Goal: Use online tool/utility: Utilize a website feature to perform a specific function

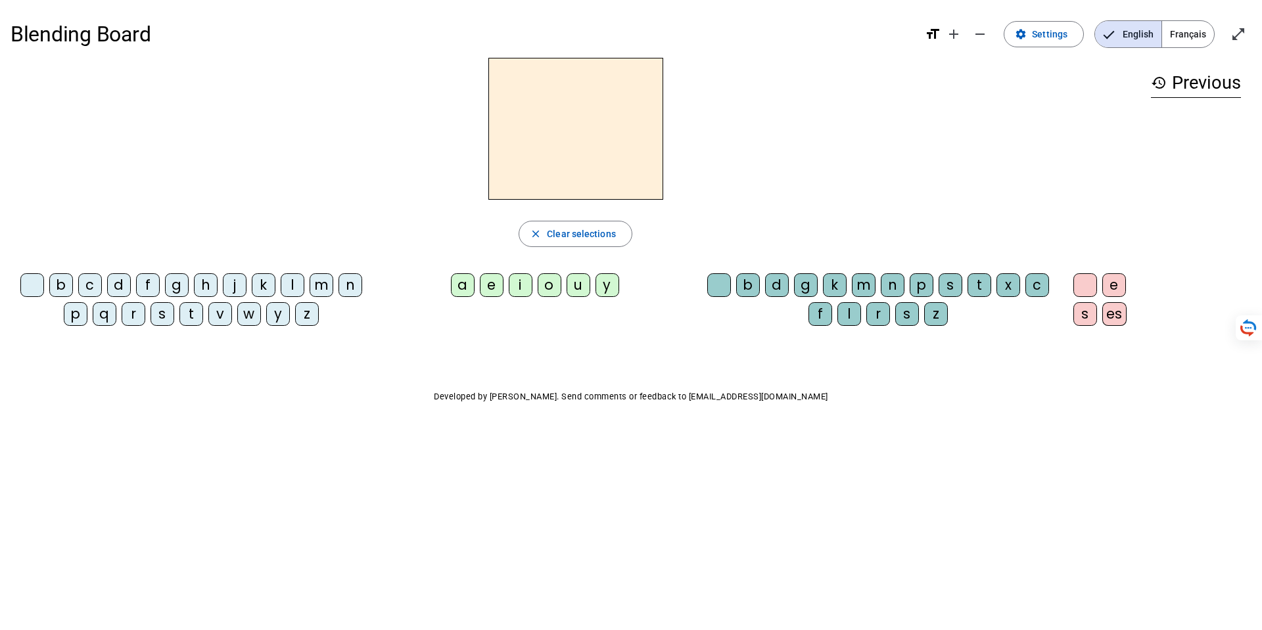
click at [461, 281] on div "a" at bounding box center [463, 285] width 24 height 24
click at [862, 287] on div "m" at bounding box center [864, 285] width 24 height 24
click at [162, 313] on div "s" at bounding box center [162, 314] width 24 height 24
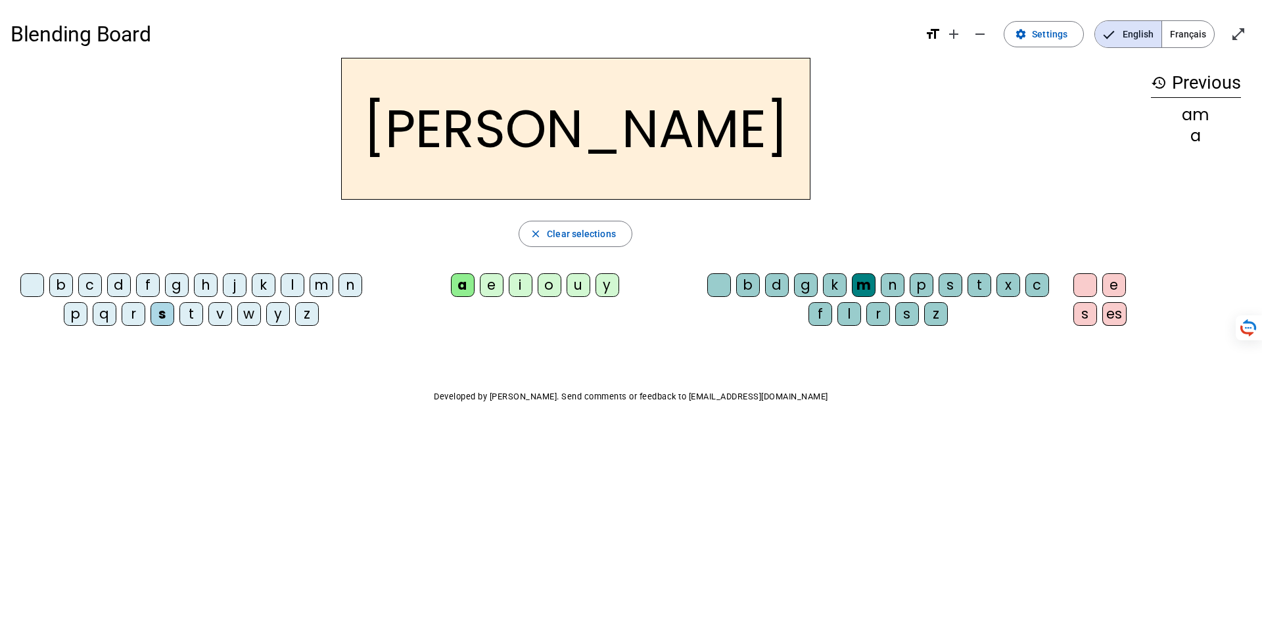
click at [135, 311] on div "r" at bounding box center [134, 314] width 24 height 24
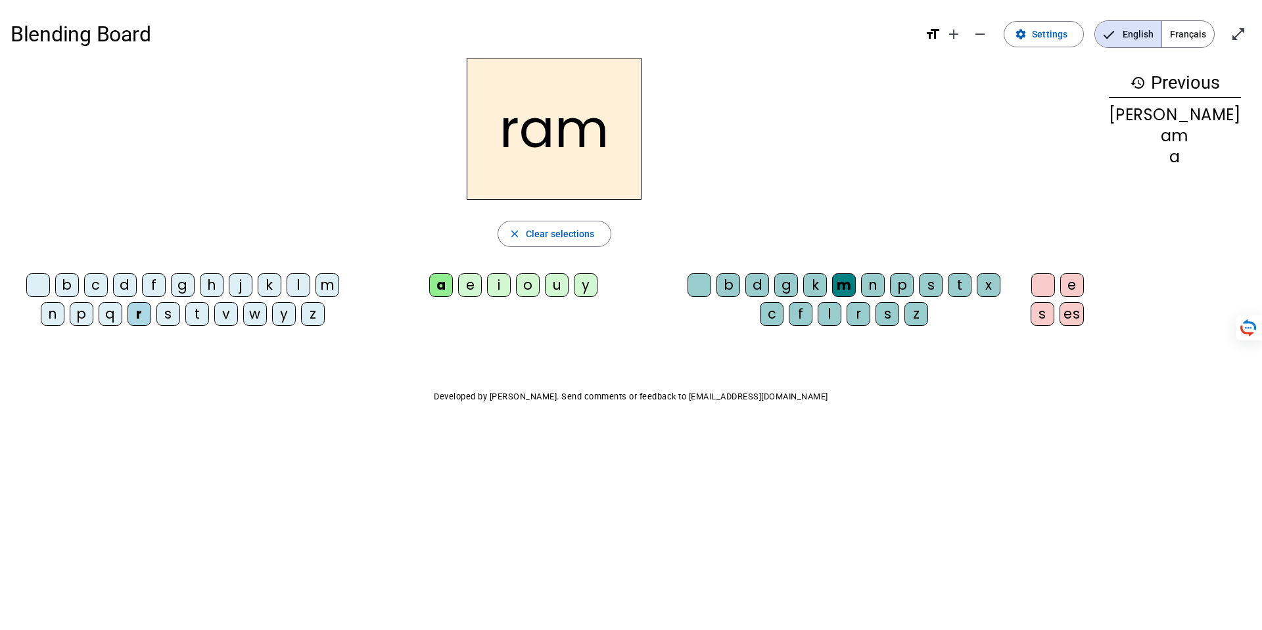
click at [276, 311] on div "y" at bounding box center [284, 314] width 24 height 24
click at [207, 285] on div "h" at bounding box center [212, 285] width 24 height 24
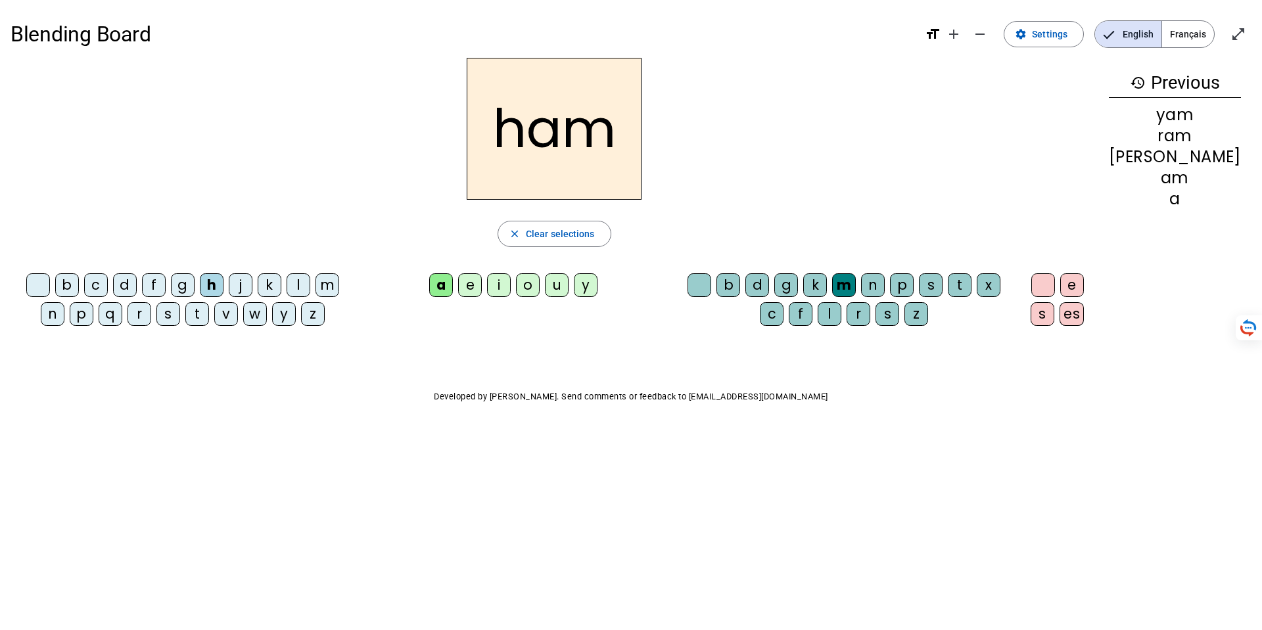
click at [235, 278] on div "j" at bounding box center [241, 285] width 24 height 24
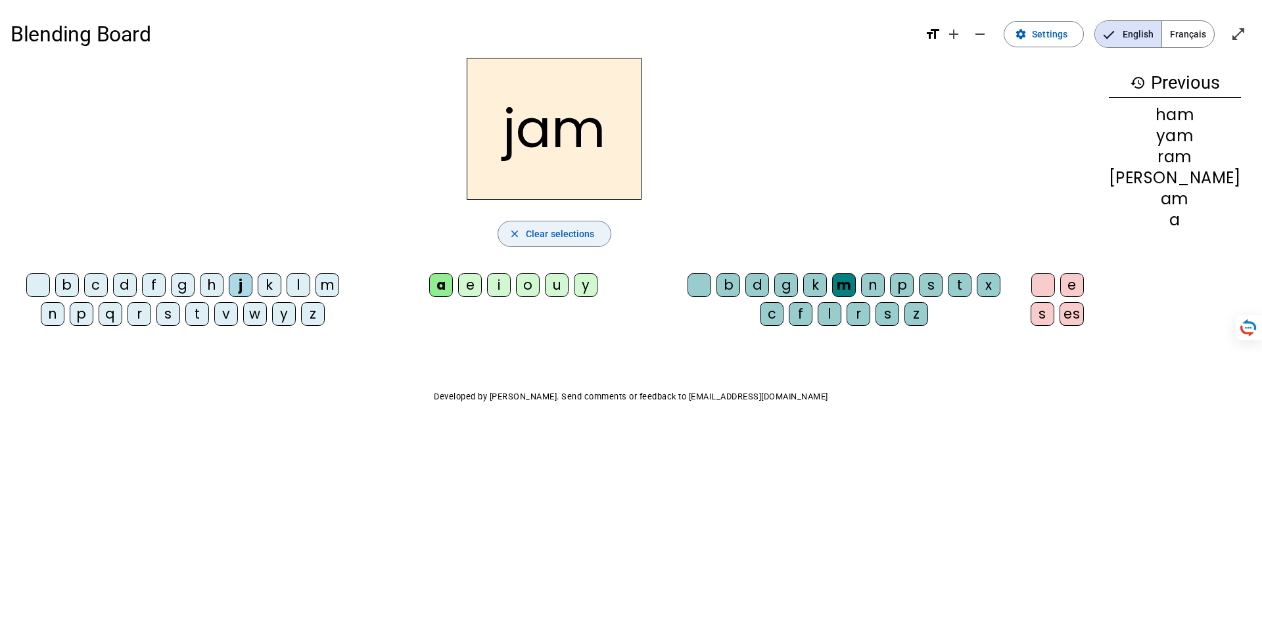
click at [565, 223] on span "button" at bounding box center [554, 234] width 112 height 32
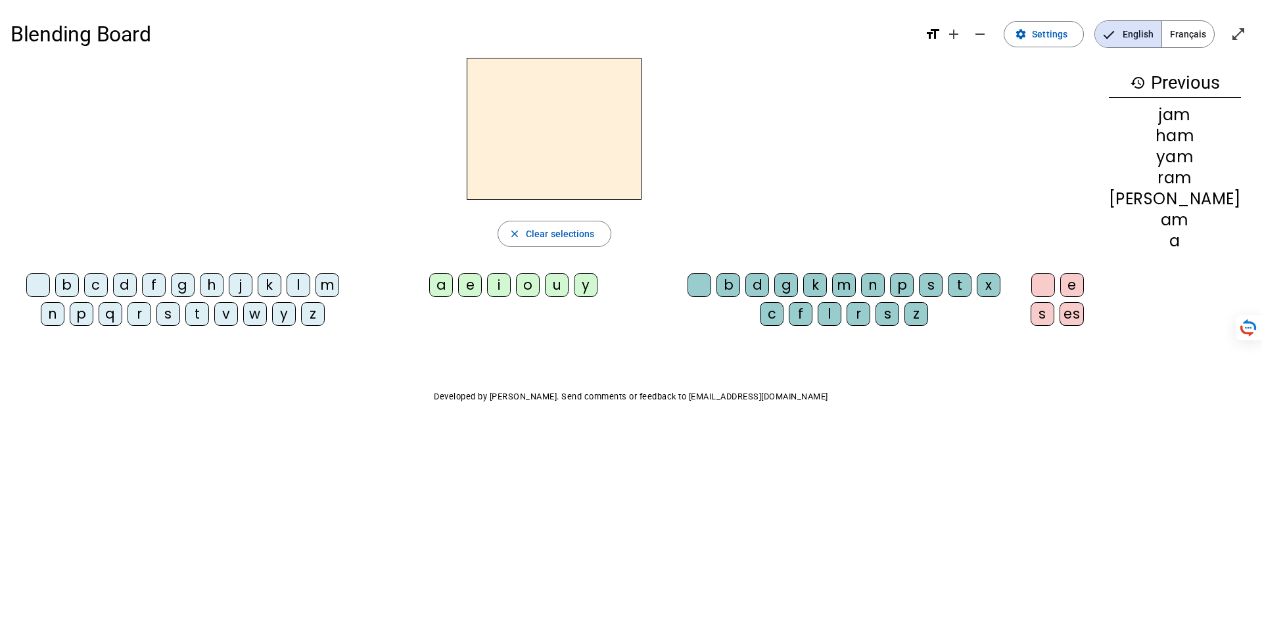
click at [317, 289] on div "m" at bounding box center [327, 285] width 24 height 24
click at [453, 289] on div "a" at bounding box center [441, 285] width 24 height 24
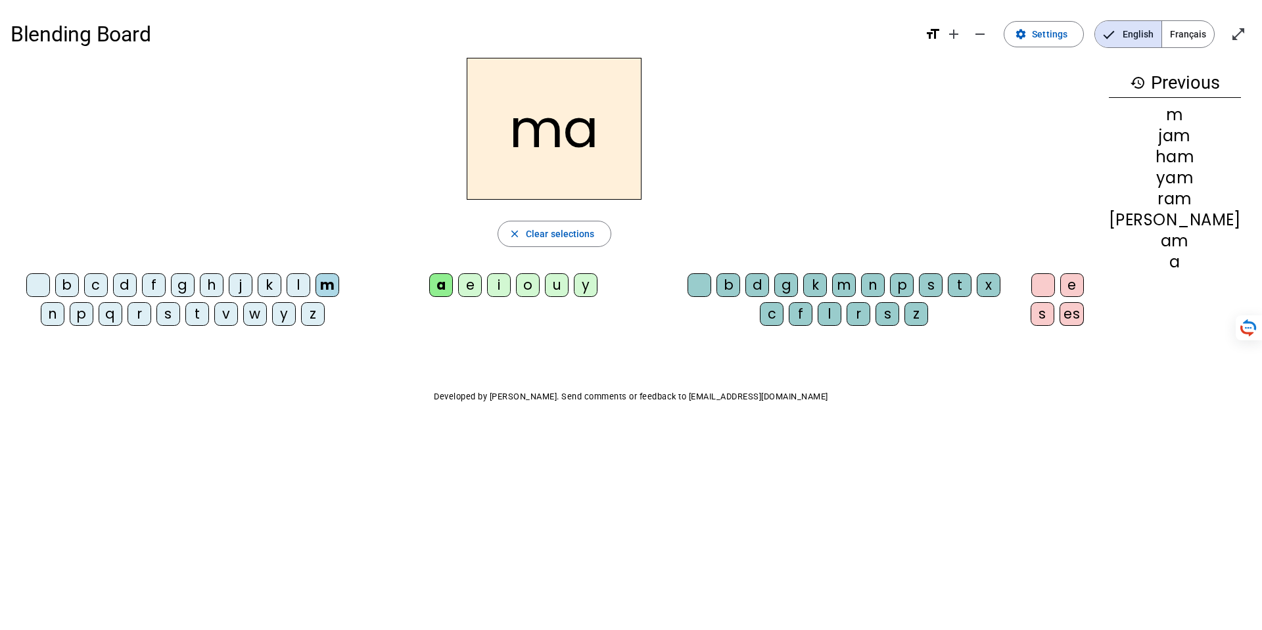
click at [885, 284] on div "n" at bounding box center [873, 285] width 24 height 24
click at [95, 281] on div "c" at bounding box center [96, 285] width 24 height 24
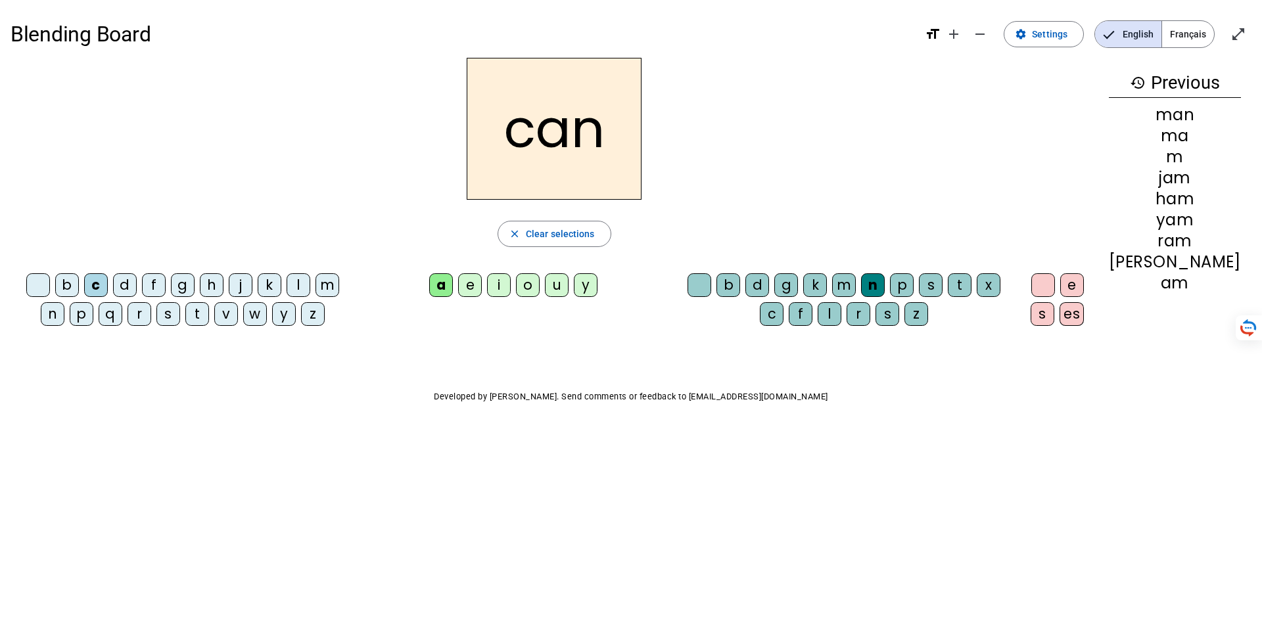
click at [81, 308] on div "p" at bounding box center [82, 314] width 24 height 24
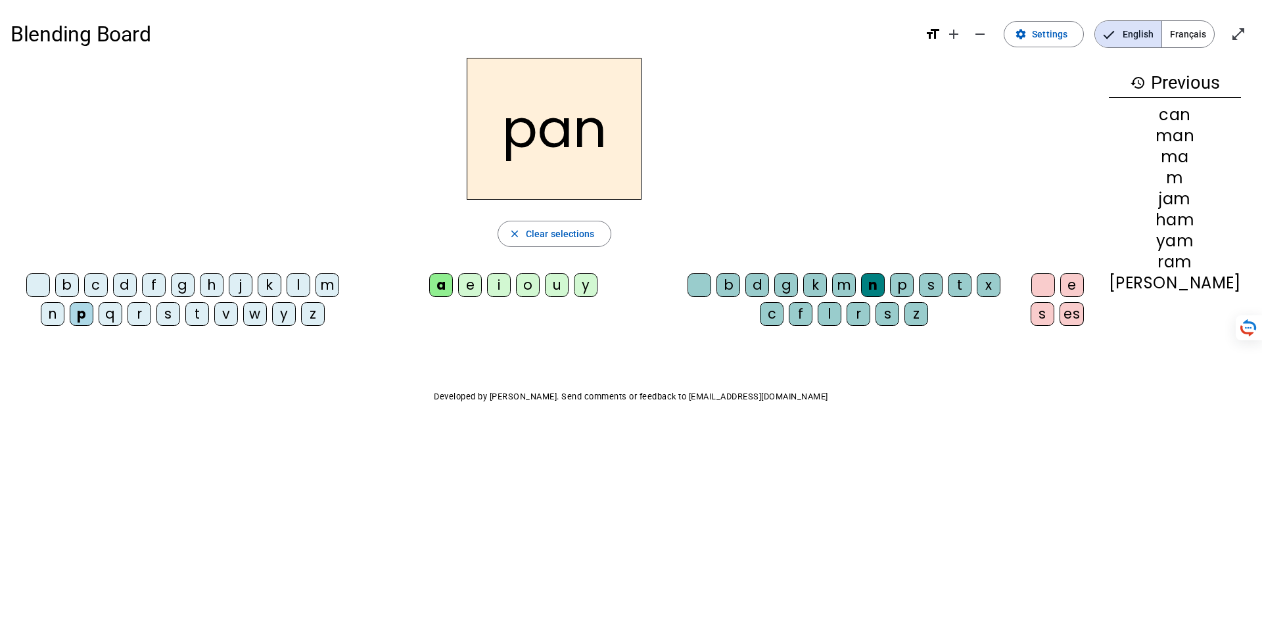
click at [971, 277] on div "t" at bounding box center [960, 285] width 24 height 24
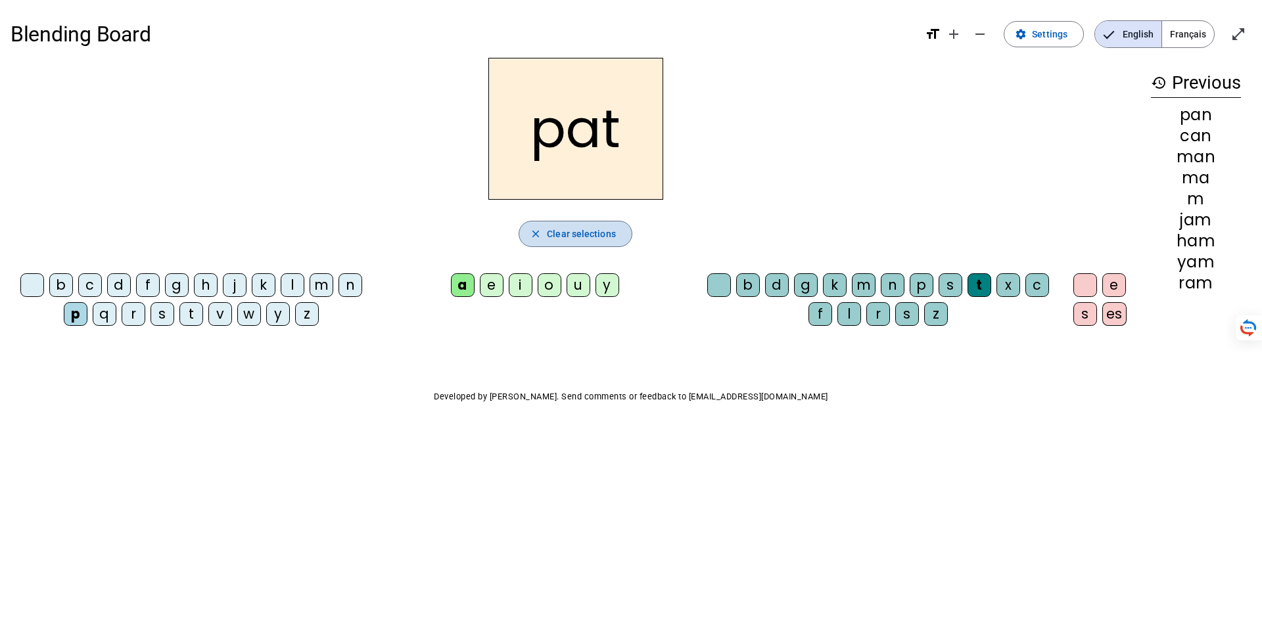
click at [576, 227] on span "Clear selections" at bounding box center [581, 234] width 69 height 16
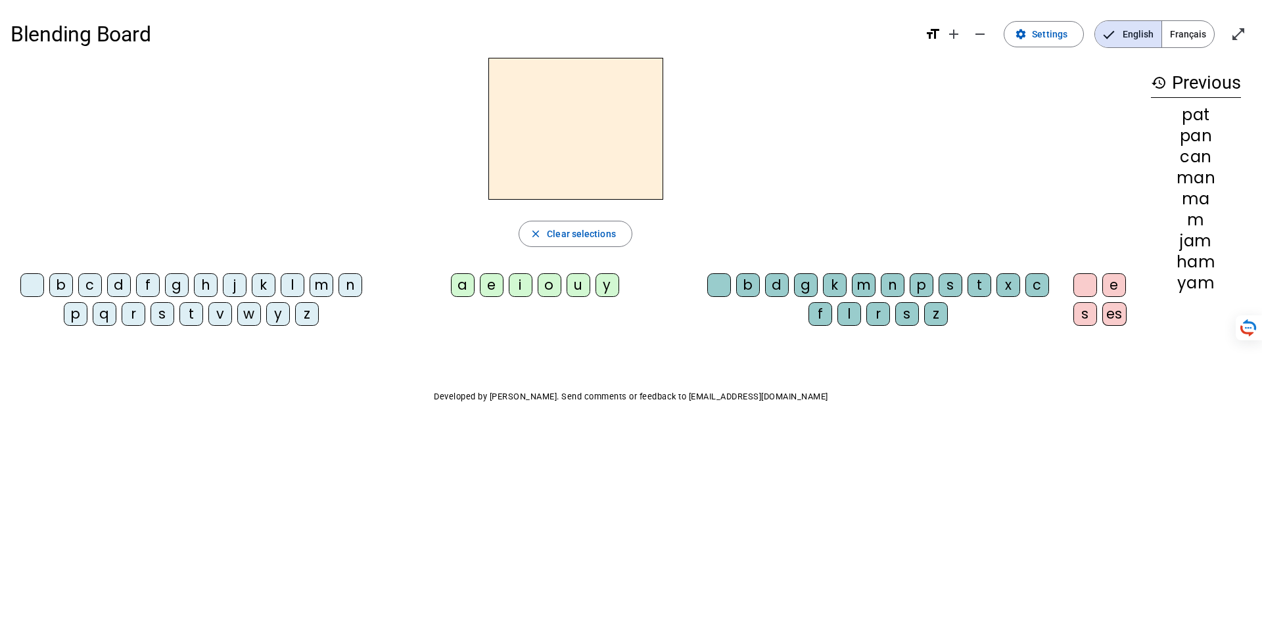
click at [34, 289] on div at bounding box center [32, 285] width 24 height 24
click at [465, 287] on div "a" at bounding box center [463, 285] width 24 height 24
click at [894, 286] on div "n" at bounding box center [893, 285] width 24 height 24
click at [774, 286] on div "d" at bounding box center [777, 285] width 24 height 24
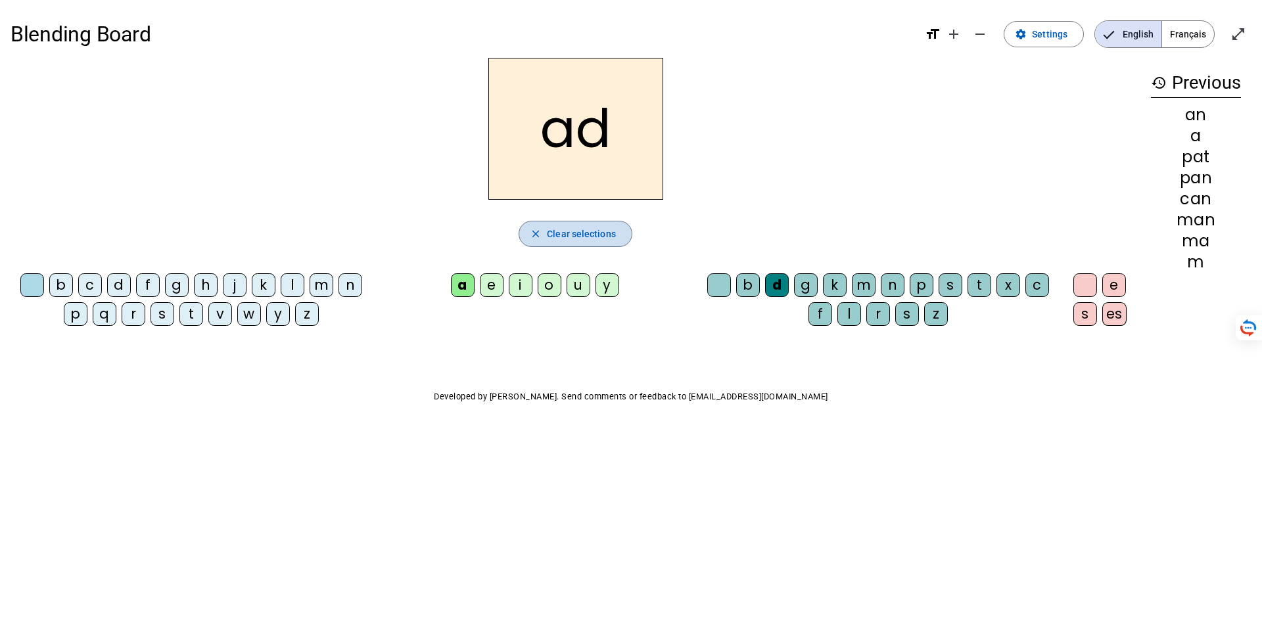
click at [562, 233] on span "Clear selections" at bounding box center [581, 234] width 69 height 16
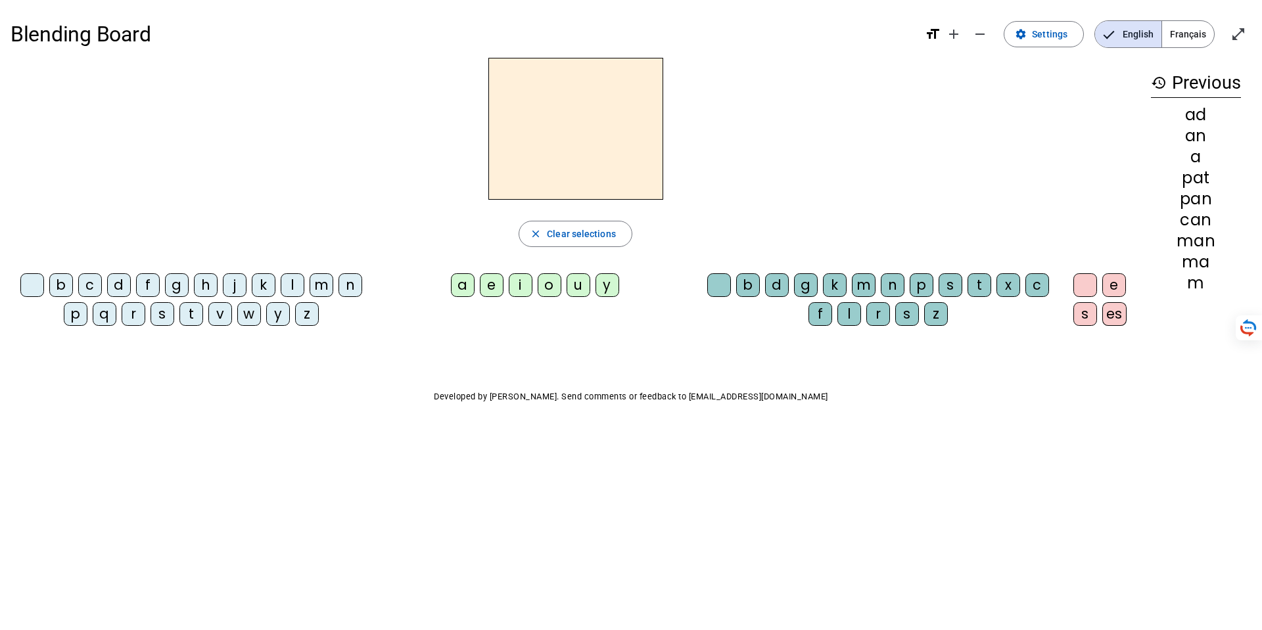
click at [30, 285] on div at bounding box center [32, 285] width 24 height 24
click at [464, 281] on div "a" at bounding box center [463, 285] width 24 height 24
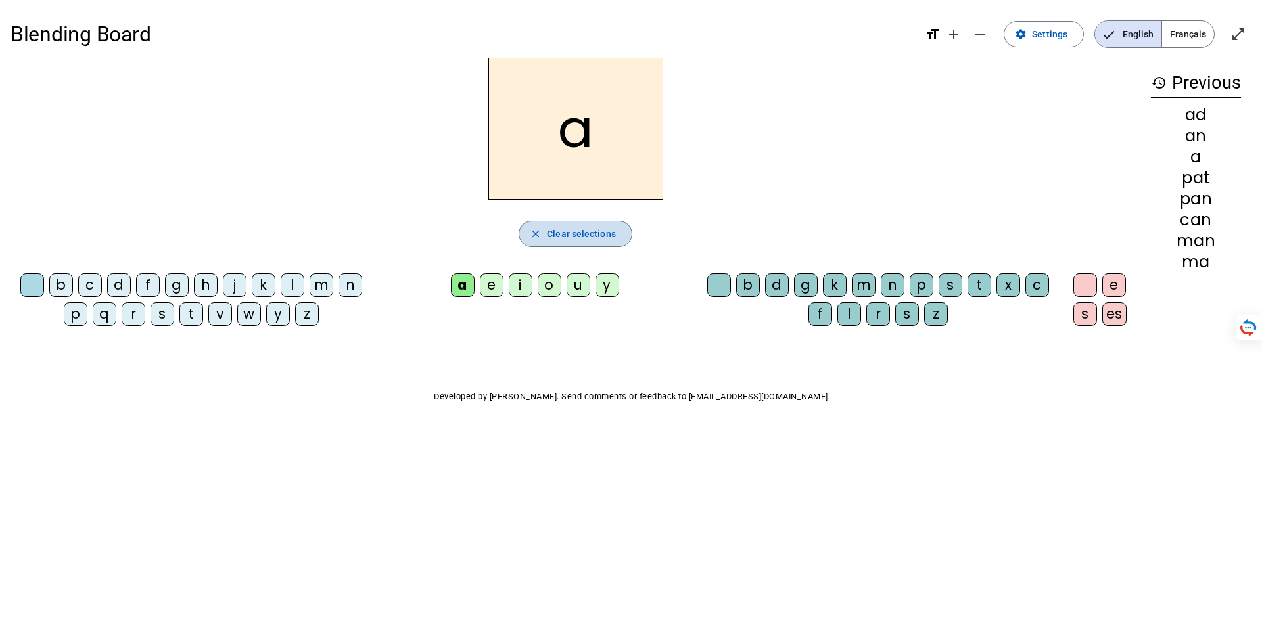
click at [557, 231] on span "Clear selections" at bounding box center [581, 234] width 69 height 16
click at [190, 313] on div "t" at bounding box center [191, 314] width 24 height 24
